Goal: Task Accomplishment & Management: Check status

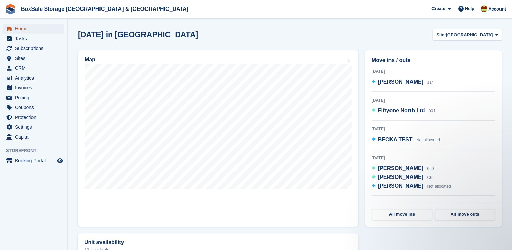
click at [34, 31] on span "Home" at bounding box center [35, 28] width 41 height 9
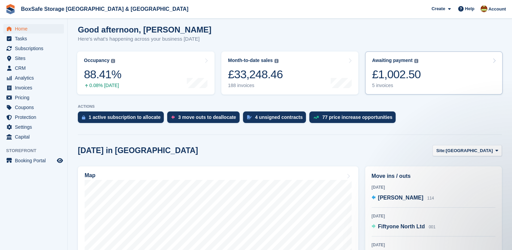
click at [426, 79] on link "Awaiting payment The total outstanding balance on all open invoices. £1,002.50 …" at bounding box center [433, 72] width 137 height 43
